Goal: Task Accomplishment & Management: Use online tool/utility

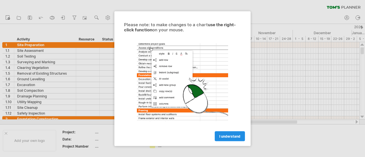
click at [223, 136] on span "I understand" at bounding box center [229, 136] width 21 height 4
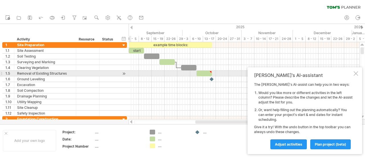
click at [354, 75] on div at bounding box center [356, 73] width 5 height 5
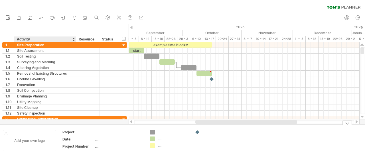
click at [35, 139] on div "Add your own logo" at bounding box center [29, 140] width 53 height 21
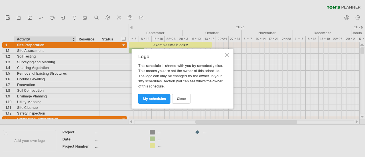
click at [225, 55] on div at bounding box center [227, 55] width 5 height 5
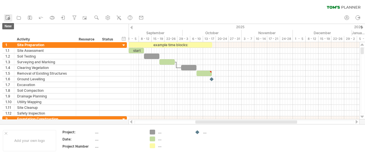
click at [9, 18] on circle at bounding box center [9, 18] width 2 height 2
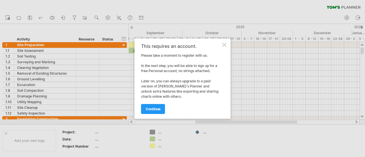
click at [225, 45] on div at bounding box center [224, 44] width 5 height 5
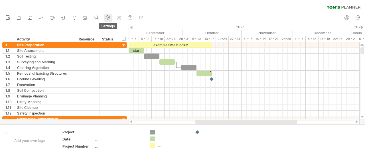
click at [108, 19] on use at bounding box center [108, 18] width 6 height 6
select select "*"
select select "**"
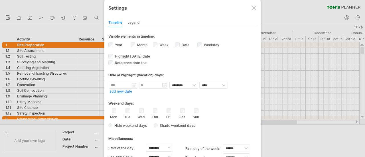
click at [254, 8] on div at bounding box center [253, 8] width 5 height 5
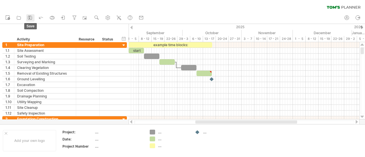
click at [30, 19] on icon at bounding box center [30, 18] width 6 height 6
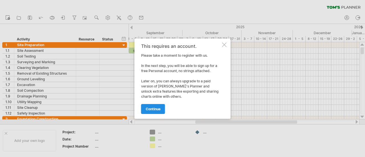
click at [154, 106] on link "continue" at bounding box center [153, 109] width 24 height 10
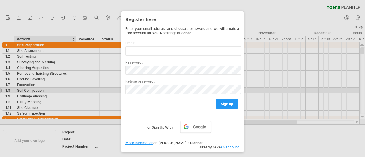
click at [69, 88] on div at bounding box center [182, 78] width 365 height 157
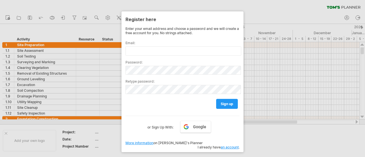
click at [299, 133] on div at bounding box center [182, 78] width 365 height 157
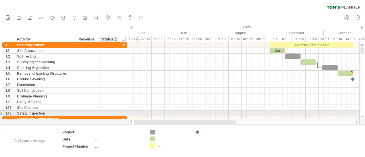
drag, startPoint x: 224, startPoint y: 121, endPoint x: 109, endPoint y: 111, distance: 115.4
click at [109, 111] on div "Trying to reach [DOMAIN_NAME] Connected again... 0% clear filter new 1" at bounding box center [182, 78] width 365 height 157
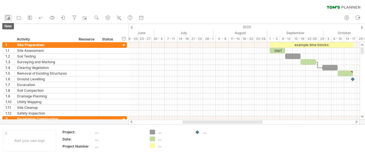
click at [10, 16] on icon at bounding box center [8, 18] width 6 height 6
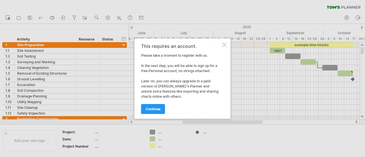
click at [221, 44] on div "This requires an account. Please take a moment to register with us. In the next…" at bounding box center [183, 78] width 96 height 80
click at [225, 43] on div at bounding box center [224, 44] width 5 height 5
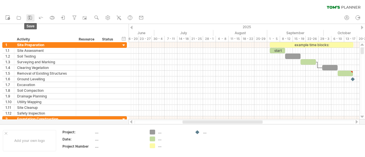
click at [30, 15] on icon at bounding box center [30, 18] width 6 height 6
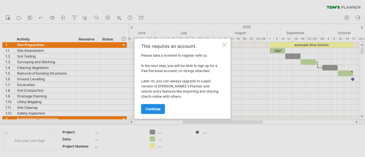
click at [160, 108] on span "continue" at bounding box center [153, 109] width 15 height 4
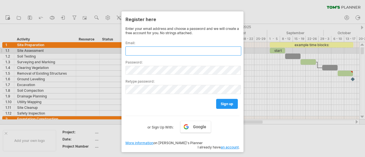
click at [152, 50] on input "text" at bounding box center [183, 50] width 116 height 9
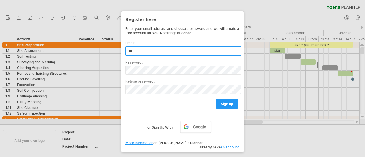
type input "***"
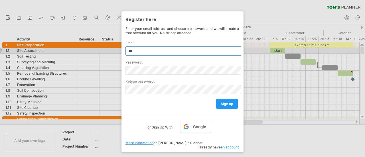
drag, startPoint x: 140, startPoint y: 49, endPoint x: 112, endPoint y: 49, distance: 28.2
click at [112, 49] on div "Trying to reach [DOMAIN_NAME] Connected again... 0% clear filter new 1" at bounding box center [182, 78] width 365 height 157
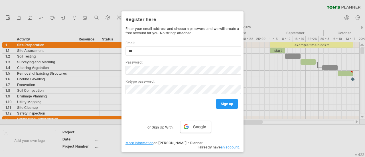
click at [204, 121] on link "Google" at bounding box center [195, 127] width 31 height 12
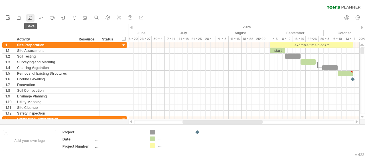
click at [30, 18] on icon at bounding box center [30, 18] width 6 height 6
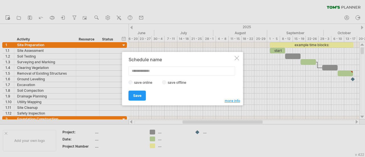
click at [170, 84] on label "save offline" at bounding box center [178, 82] width 25 height 4
click at [153, 73] on input "text" at bounding box center [182, 70] width 107 height 9
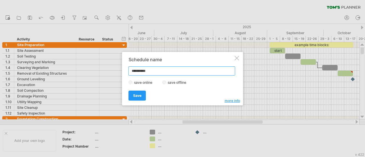
type input "**********"
click at [128, 97] on div "**********" at bounding box center [182, 79] width 121 height 54
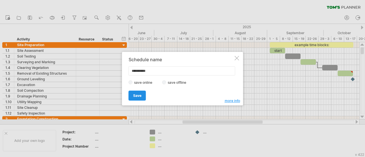
click at [139, 94] on span "Save" at bounding box center [137, 96] width 8 height 4
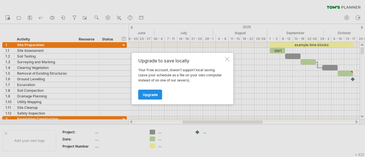
click at [145, 94] on span "Upgrade" at bounding box center [150, 94] width 15 height 4
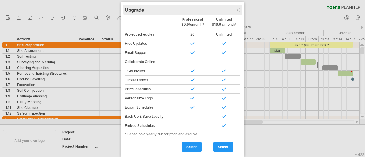
click at [234, 9] on div "Upgrade" at bounding box center [182, 10] width 115 height 10
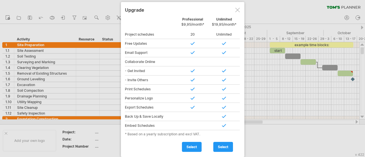
click at [238, 11] on div at bounding box center [237, 10] width 5 height 5
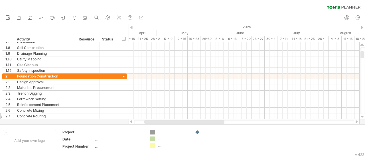
drag, startPoint x: 192, startPoint y: 121, endPoint x: 104, endPoint y: 116, distance: 87.7
click at [104, 116] on div "Trying to reach [DOMAIN_NAME] Connected again... 0% clear filter new 1" at bounding box center [182, 78] width 365 height 157
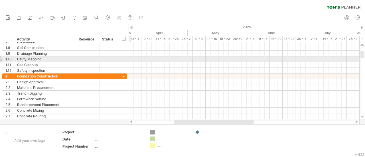
click at [132, 58] on div at bounding box center [244, 59] width 231 height 6
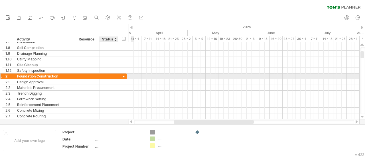
click at [123, 75] on div at bounding box center [123, 76] width 5 height 5
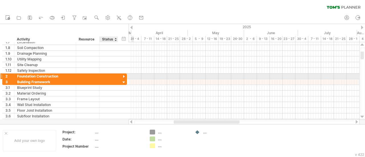
click at [123, 75] on div at bounding box center [123, 76] width 5 height 5
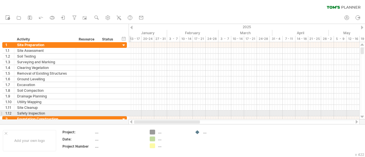
drag, startPoint x: 181, startPoint y: 121, endPoint x: 79, endPoint y: 110, distance: 102.1
click at [79, 110] on div "Trying to reach [DOMAIN_NAME] Connected again... 0% clear filter new 1" at bounding box center [182, 78] width 365 height 157
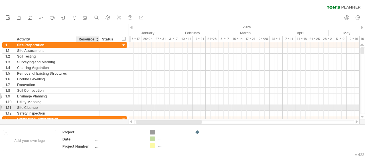
click at [86, 97] on div at bounding box center [87, 96] width 17 height 5
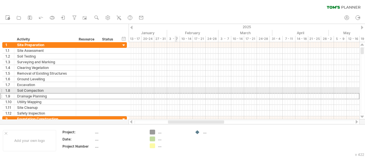
click at [176, 91] on div at bounding box center [244, 91] width 231 height 6
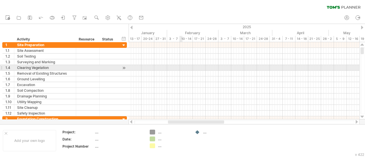
click at [181, 69] on div at bounding box center [244, 68] width 231 height 6
click at [301, 68] on div at bounding box center [244, 68] width 231 height 6
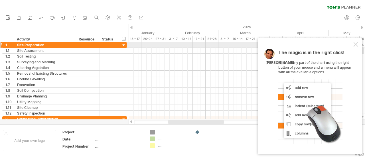
click at [355, 44] on div at bounding box center [356, 44] width 5 height 5
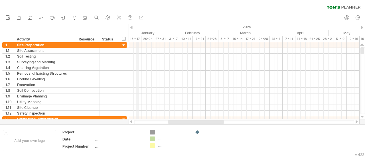
click at [139, 38] on div "13 - 17" at bounding box center [135, 39] width 13 height 6
